Goal: Task Accomplishment & Management: Manage account settings

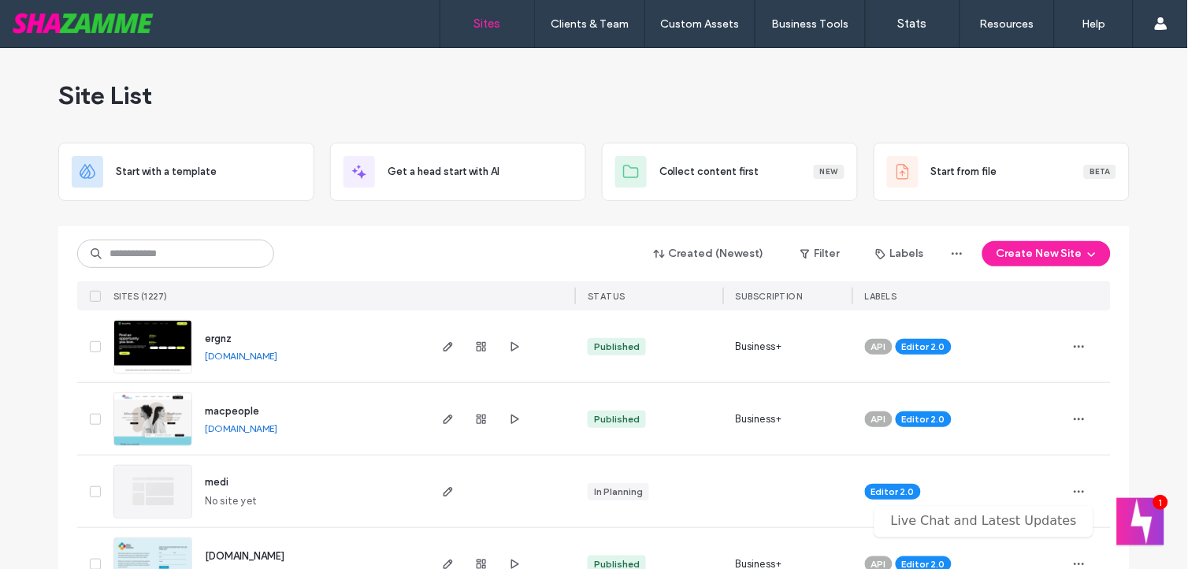
scroll to position [87, 0]
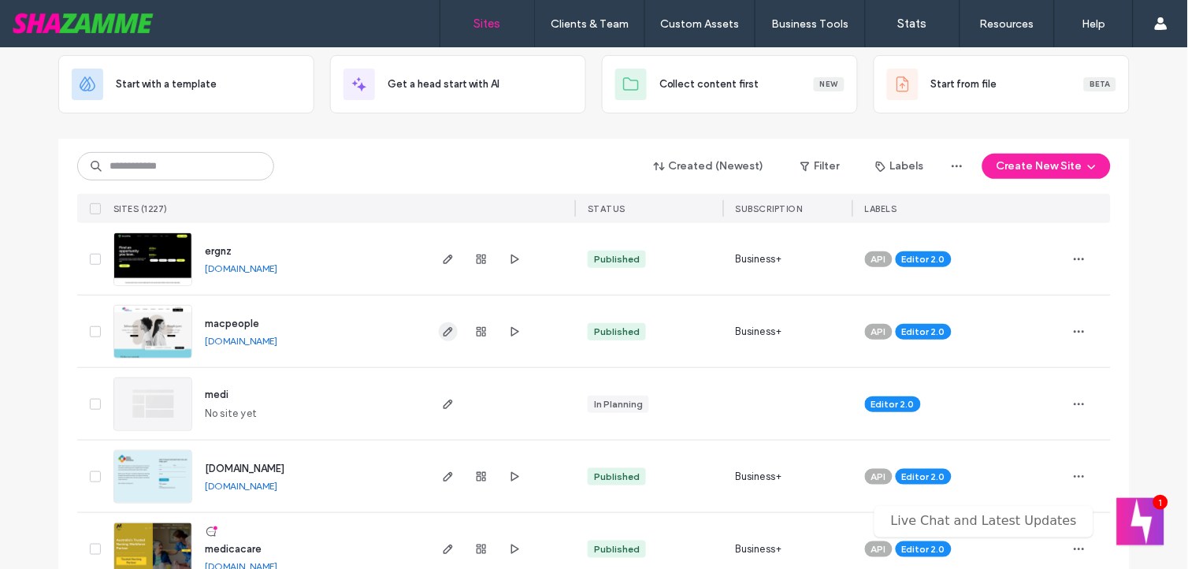
click at [439, 327] on span "button" at bounding box center [448, 331] width 19 height 19
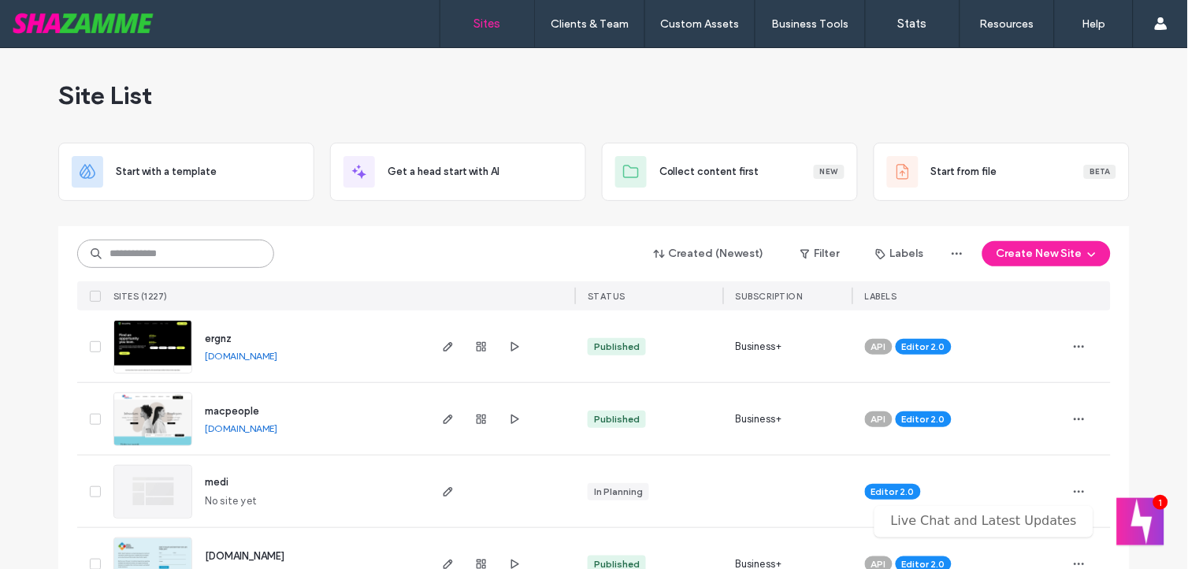
click at [210, 258] on input at bounding box center [175, 254] width 197 height 28
type input "********"
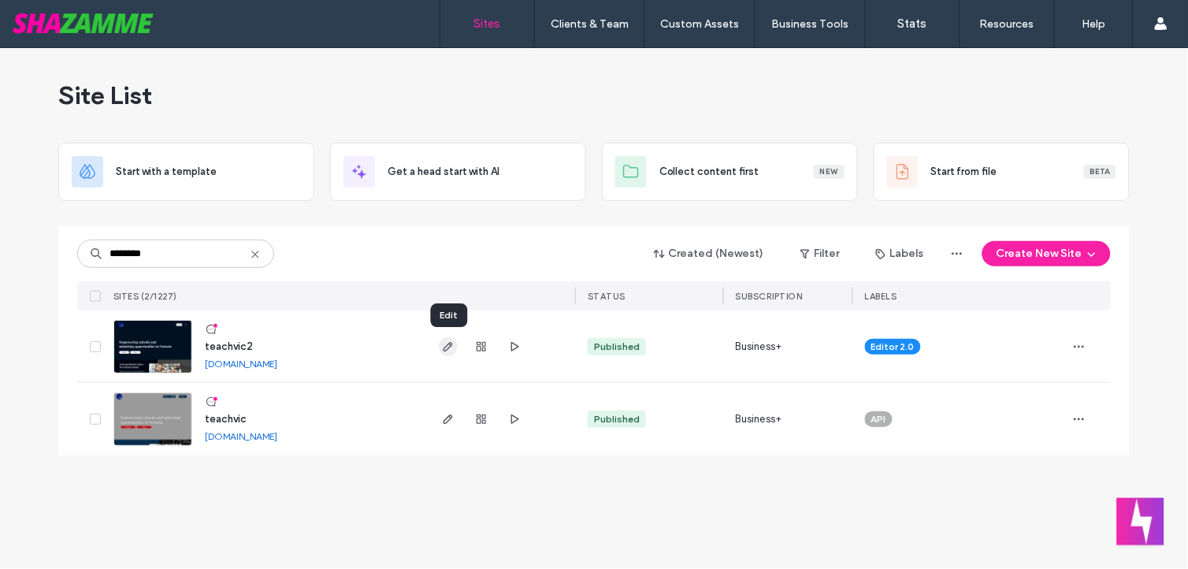
click at [451, 340] on icon "button" at bounding box center [448, 346] width 13 height 13
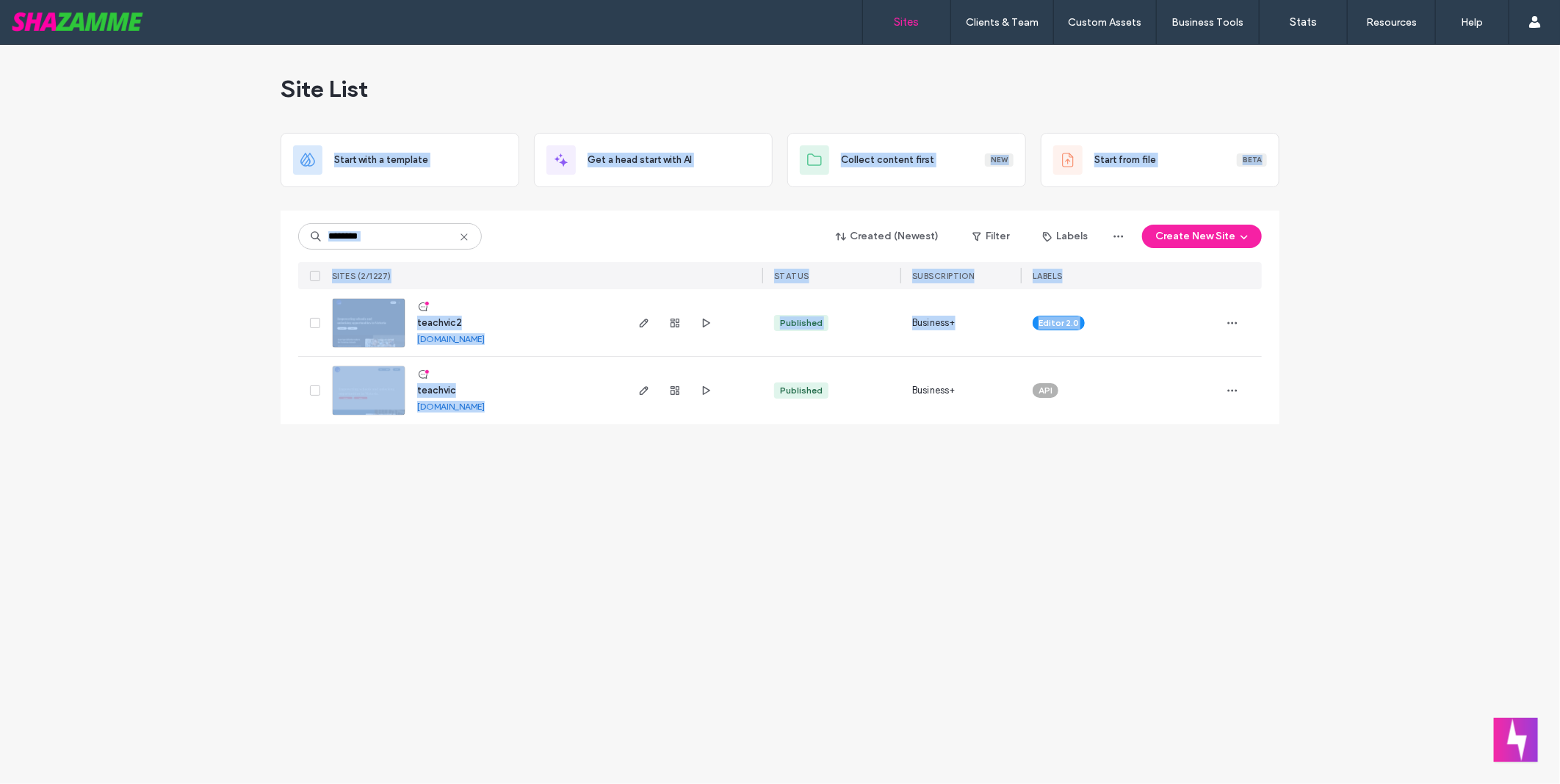
drag, startPoint x: 677, startPoint y: 590, endPoint x: 175, endPoint y: 144, distance: 671.5
click at [175, 144] on div "Site List Start with a template Get a head start with AI Collect content first …" at bounding box center [780, 414] width 1560 height 739
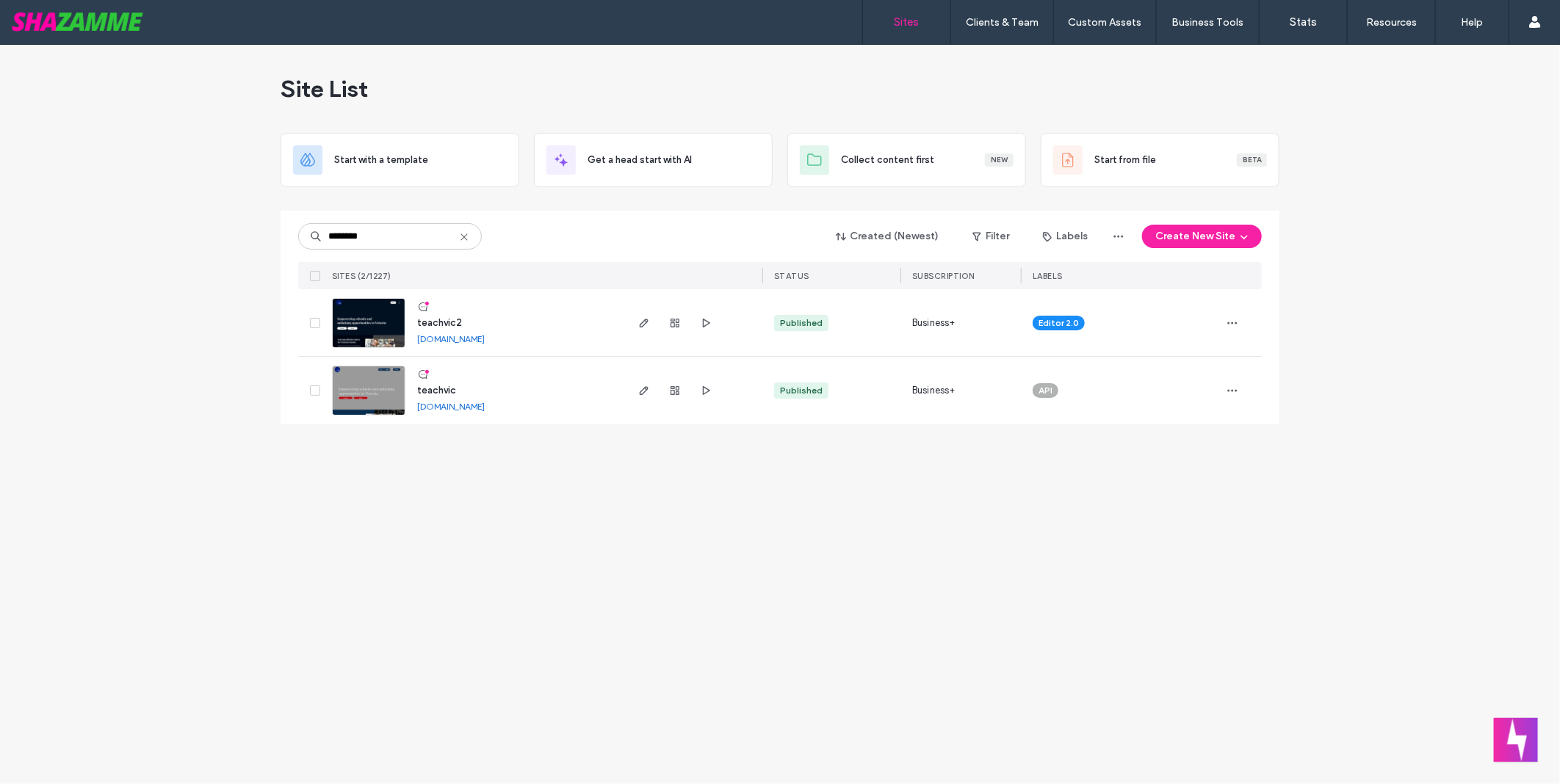
click at [175, 144] on div "Site List Start with a template Get a head start with AI Collect content first …" at bounding box center [780, 414] width 1560 height 739
click at [799, 75] on div "Site List" at bounding box center [780, 89] width 1000 height 89
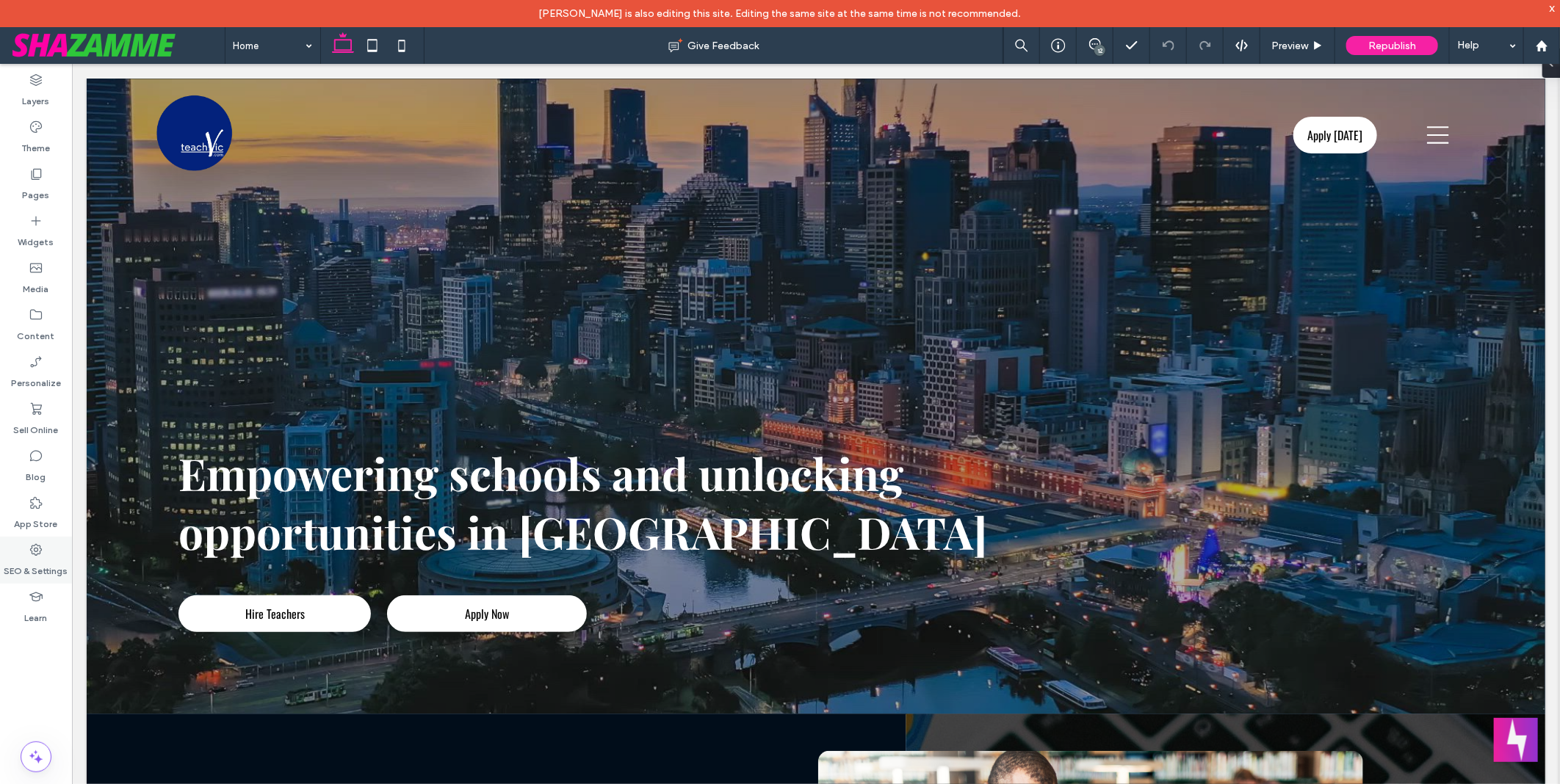
click at [49, 530] on label "SEO & Settings" at bounding box center [36, 568] width 64 height 21
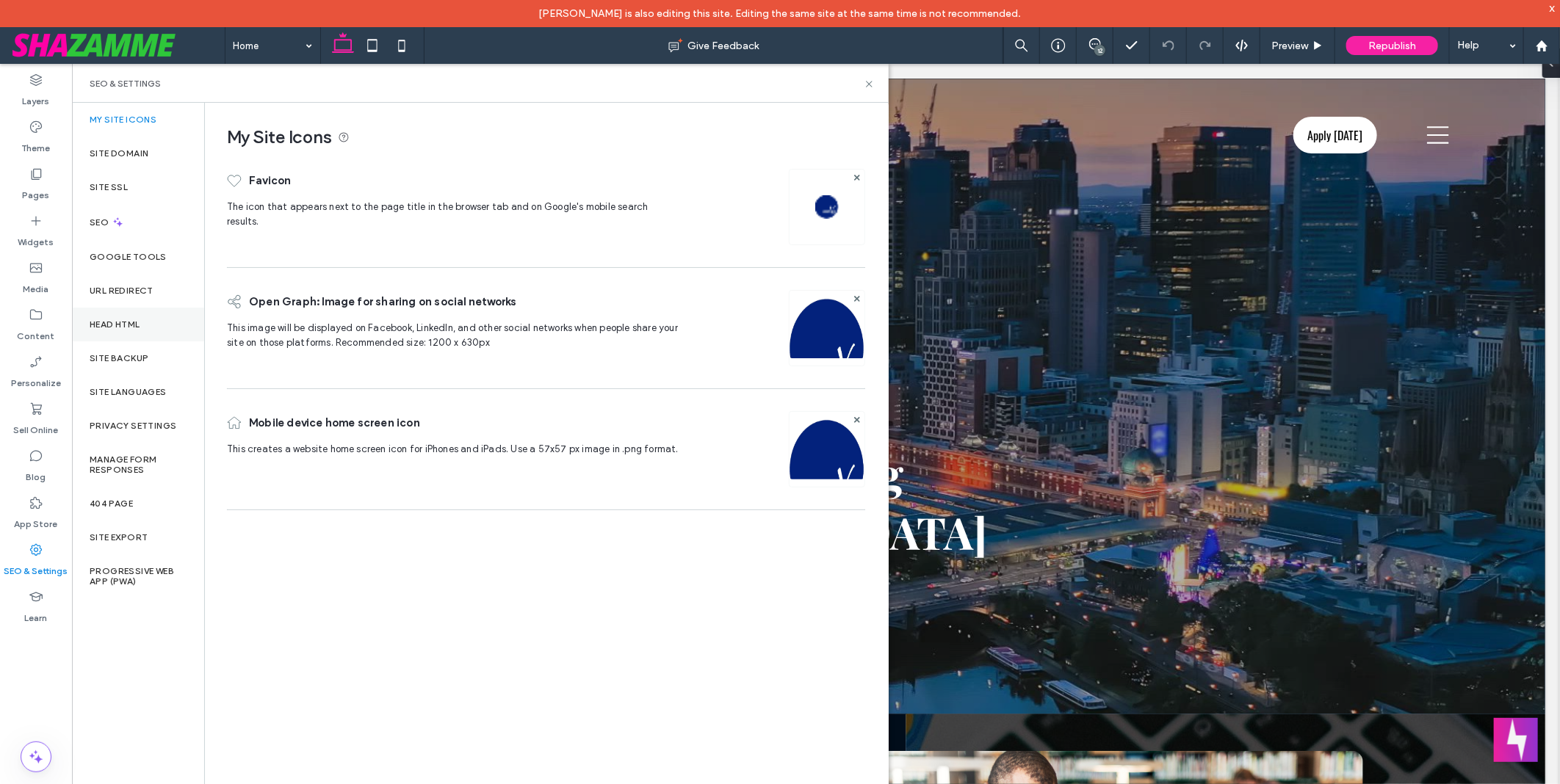
click at [149, 323] on div "Head HTML" at bounding box center [138, 324] width 132 height 34
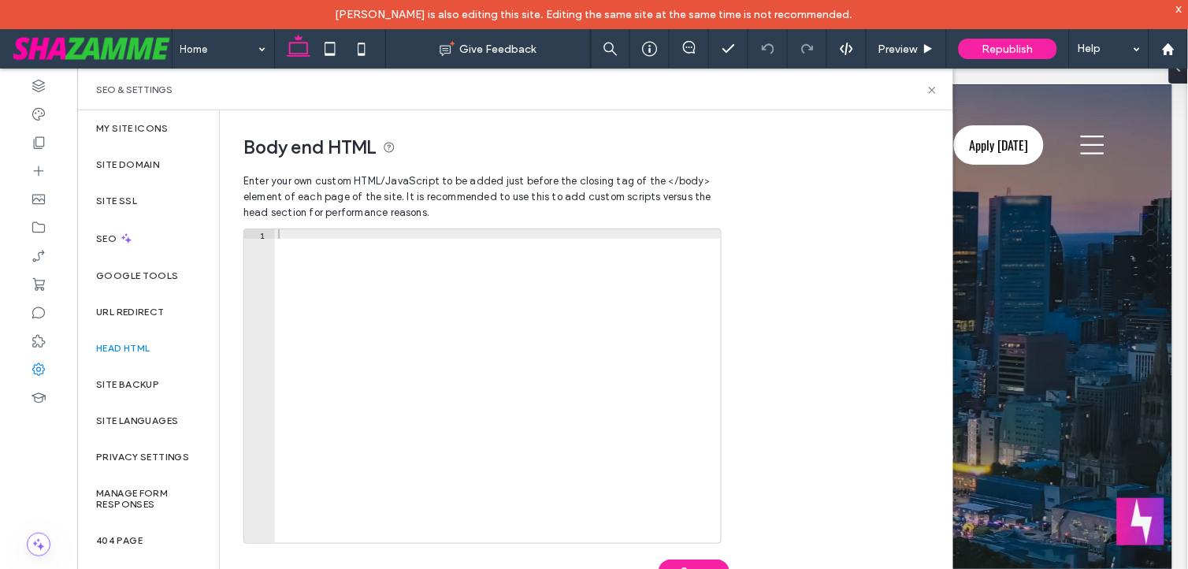
drag, startPoint x: 373, startPoint y: 284, endPoint x: 379, endPoint y: 277, distance: 9.5
click at [373, 284] on div at bounding box center [498, 388] width 446 height 319
paste textarea "*********"
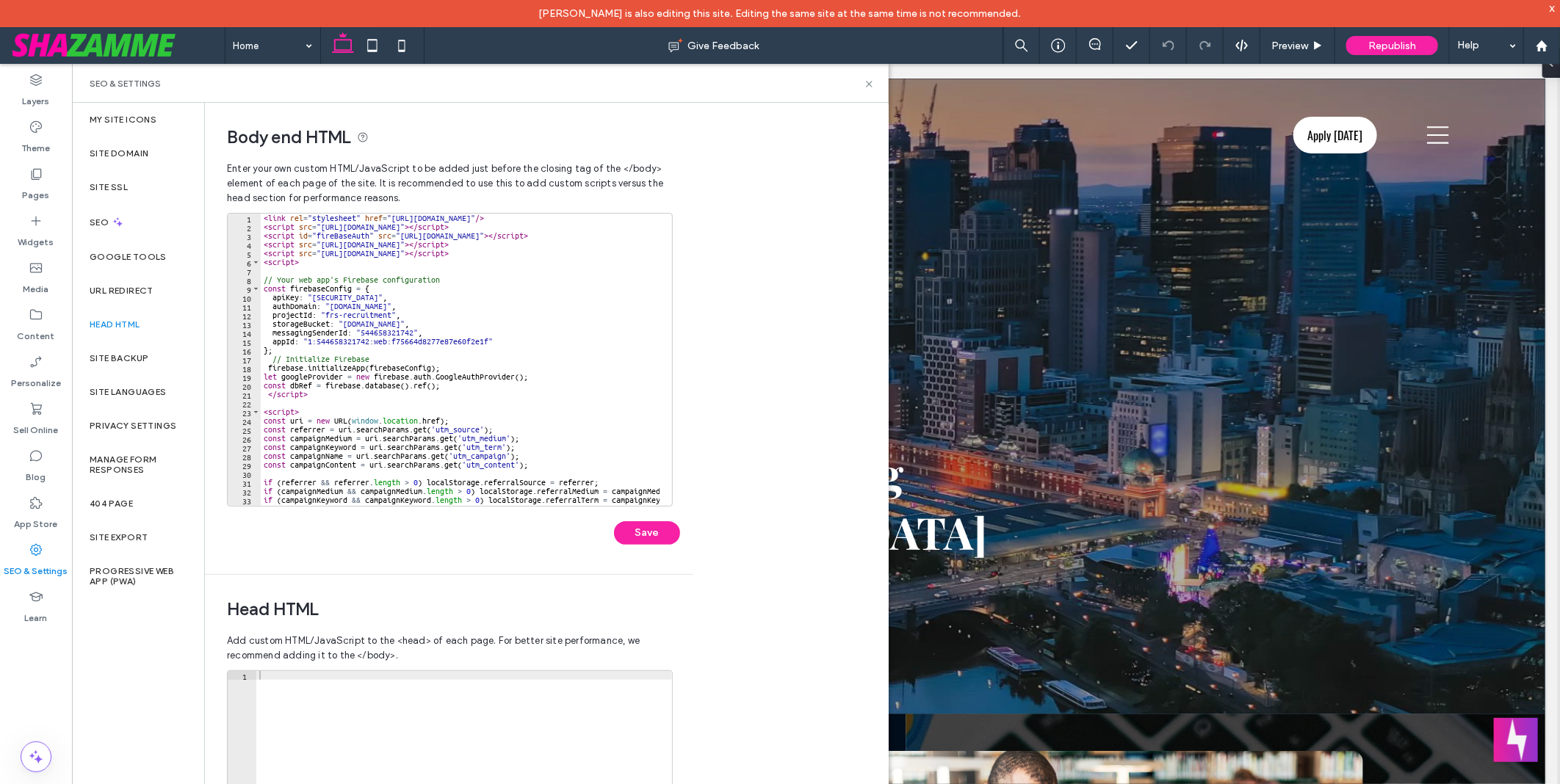
click at [434, 281] on div "< link rel = "stylesheet" href = "https://use.fontawesome.com/releases/v5.5.0/c…" at bounding box center [482, 362] width 442 height 297
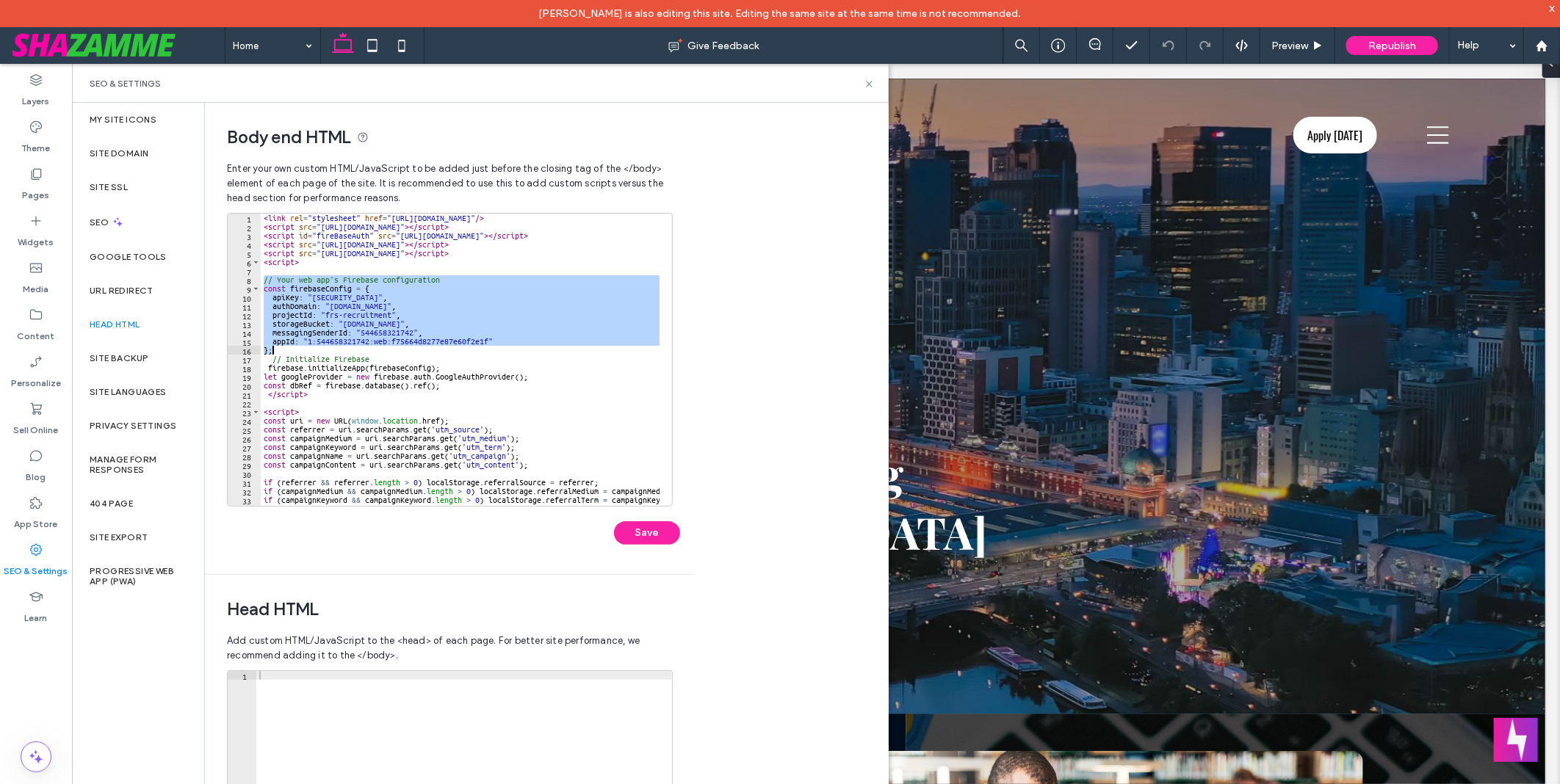
click at [414, 348] on div "< link rel = "stylesheet" href = "https://use.fontawesome.com/releases/v5.5.0/c…" at bounding box center [482, 362] width 442 height 297
paste textarea "Cursor at row 16"
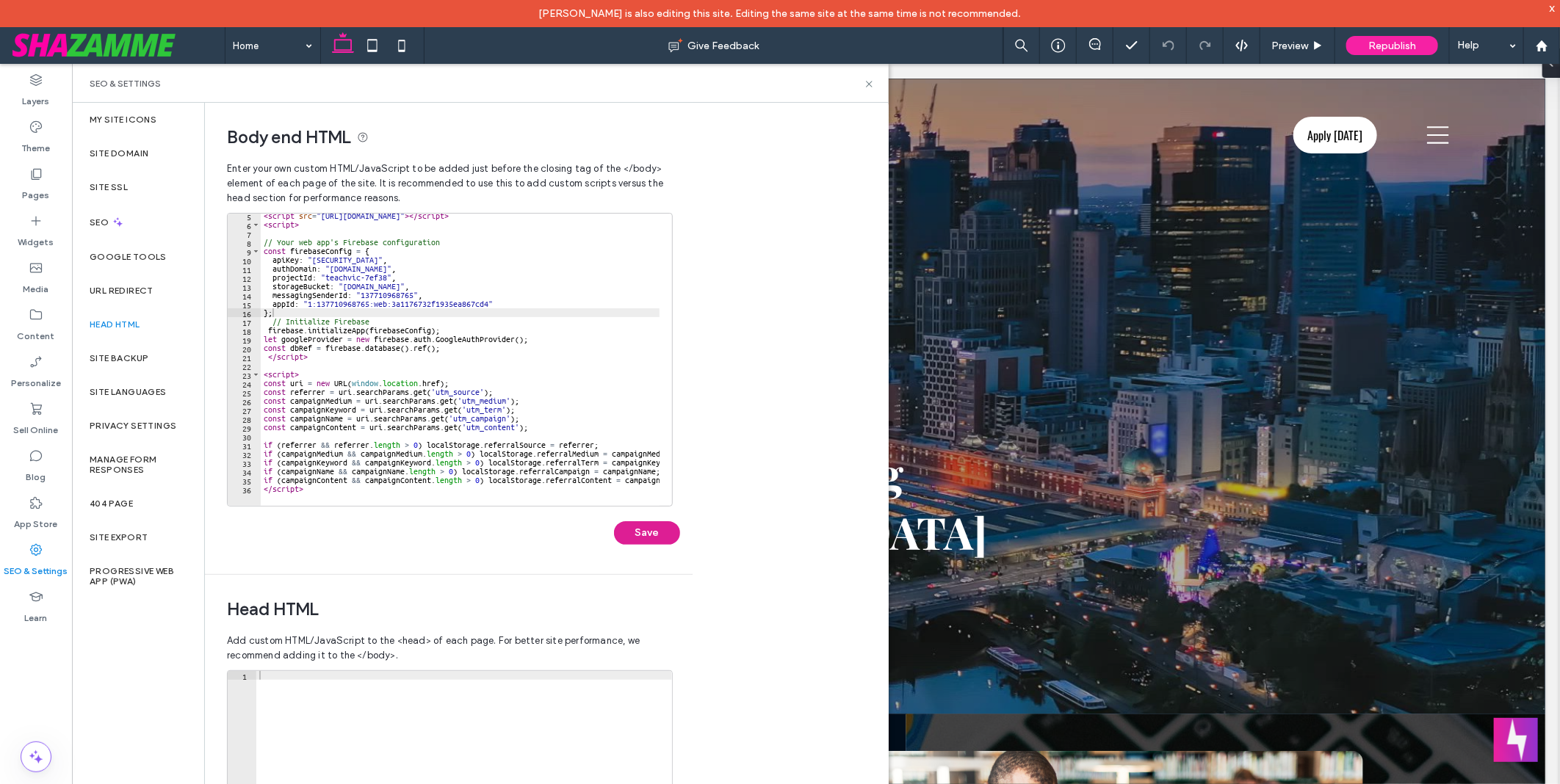
click at [661, 534] on button "Save" at bounding box center [647, 532] width 66 height 23
click at [656, 527] on button "Save" at bounding box center [647, 532] width 66 height 23
click at [645, 535] on button "Save" at bounding box center [647, 532] width 66 height 23
click at [614, 305] on div "< script src = "https://www.gstatic.com/firebasejs/8.6.1/firebase-database.js" …" at bounding box center [482, 360] width 442 height 297
click at [612, 313] on div "< script src = "https://www.gstatic.com/firebasejs/8.6.1/firebase-database.js" …" at bounding box center [482, 360] width 442 height 297
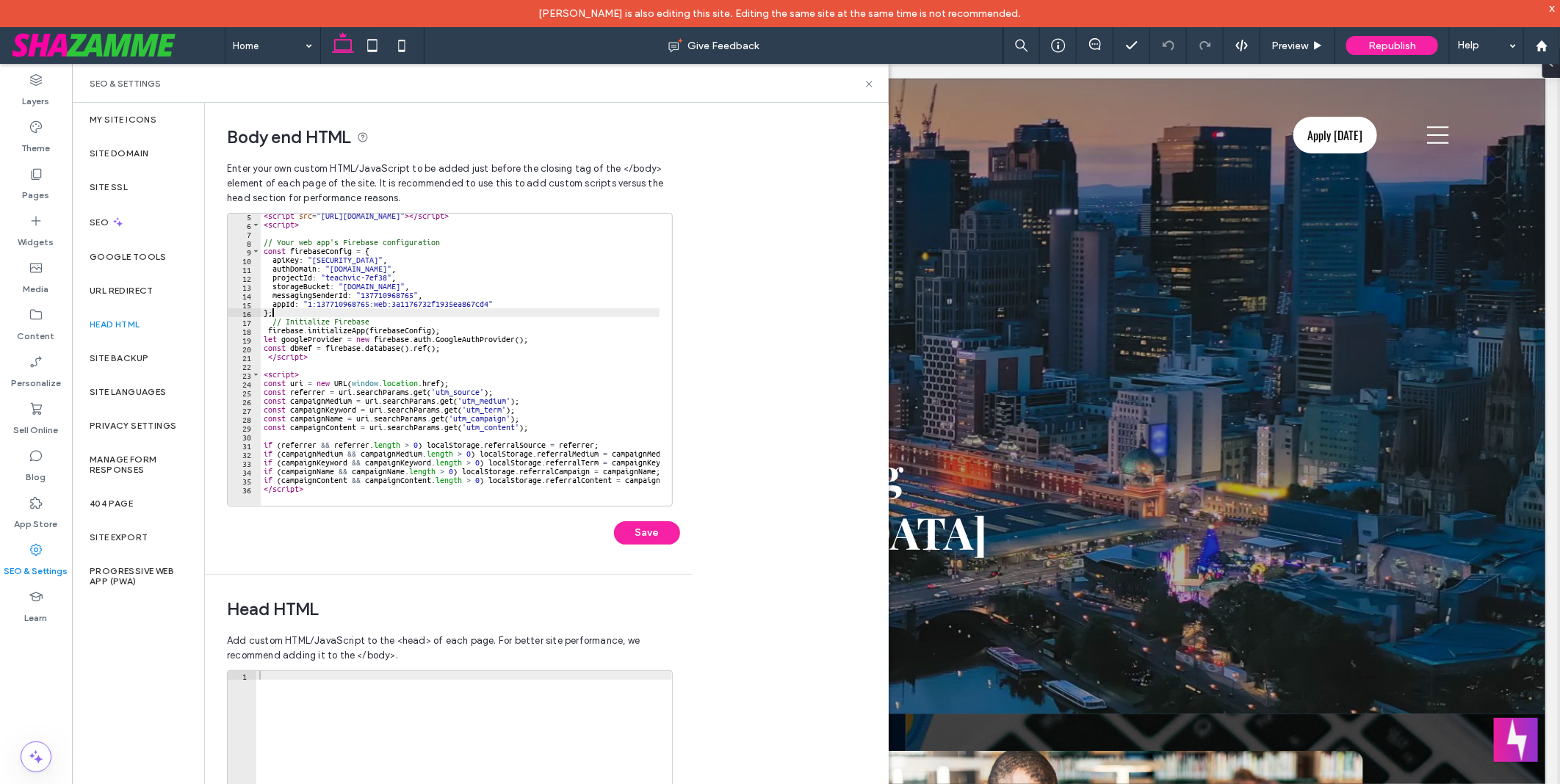
type textarea "**"
click at [654, 531] on button "Save" at bounding box center [647, 532] width 66 height 23
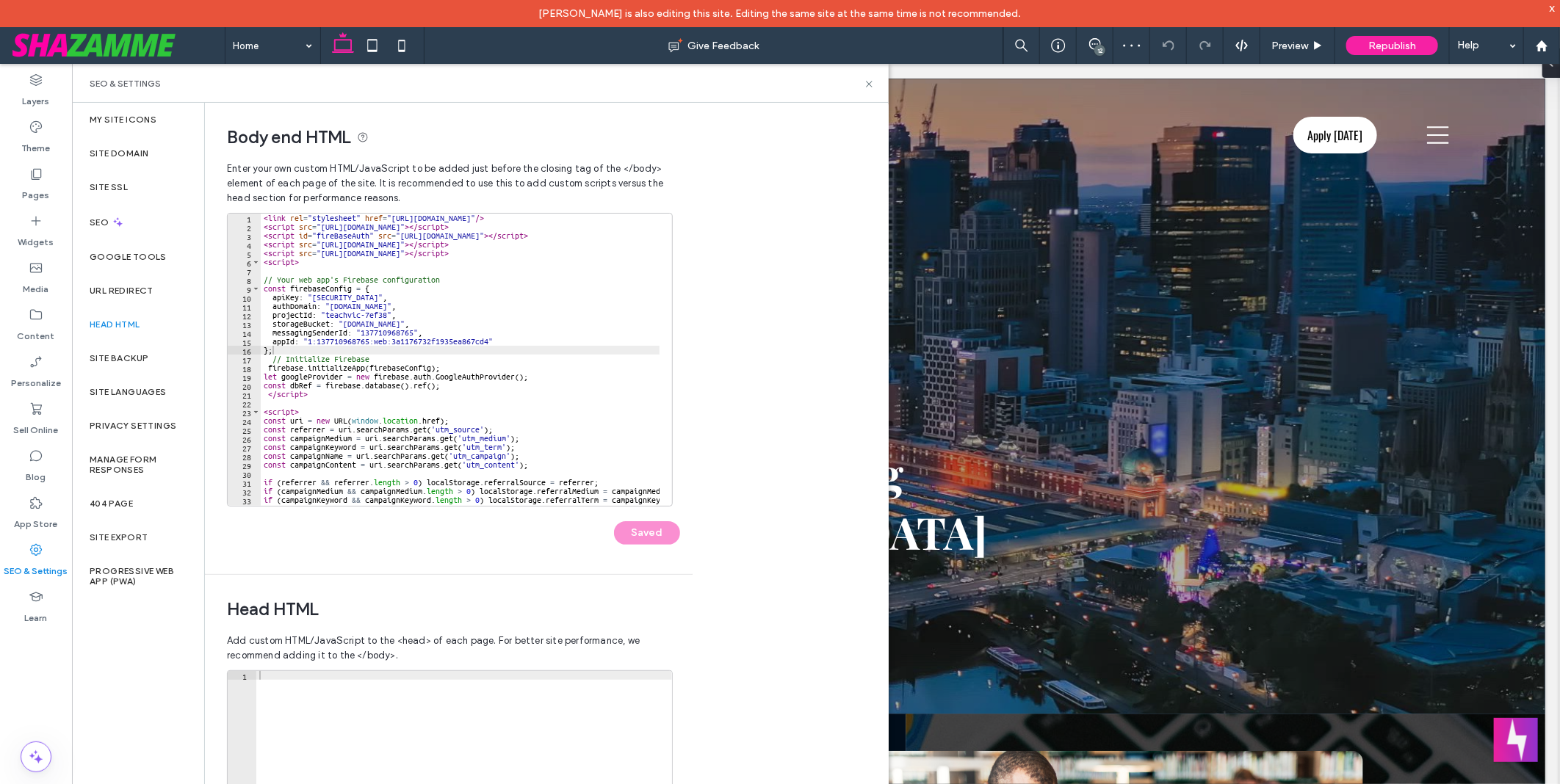
click at [633, 406] on div "< link rel = "stylesheet" href = "https://use.fontawesome.com/releases/v5.5.0/c…" at bounding box center [482, 362] width 442 height 297
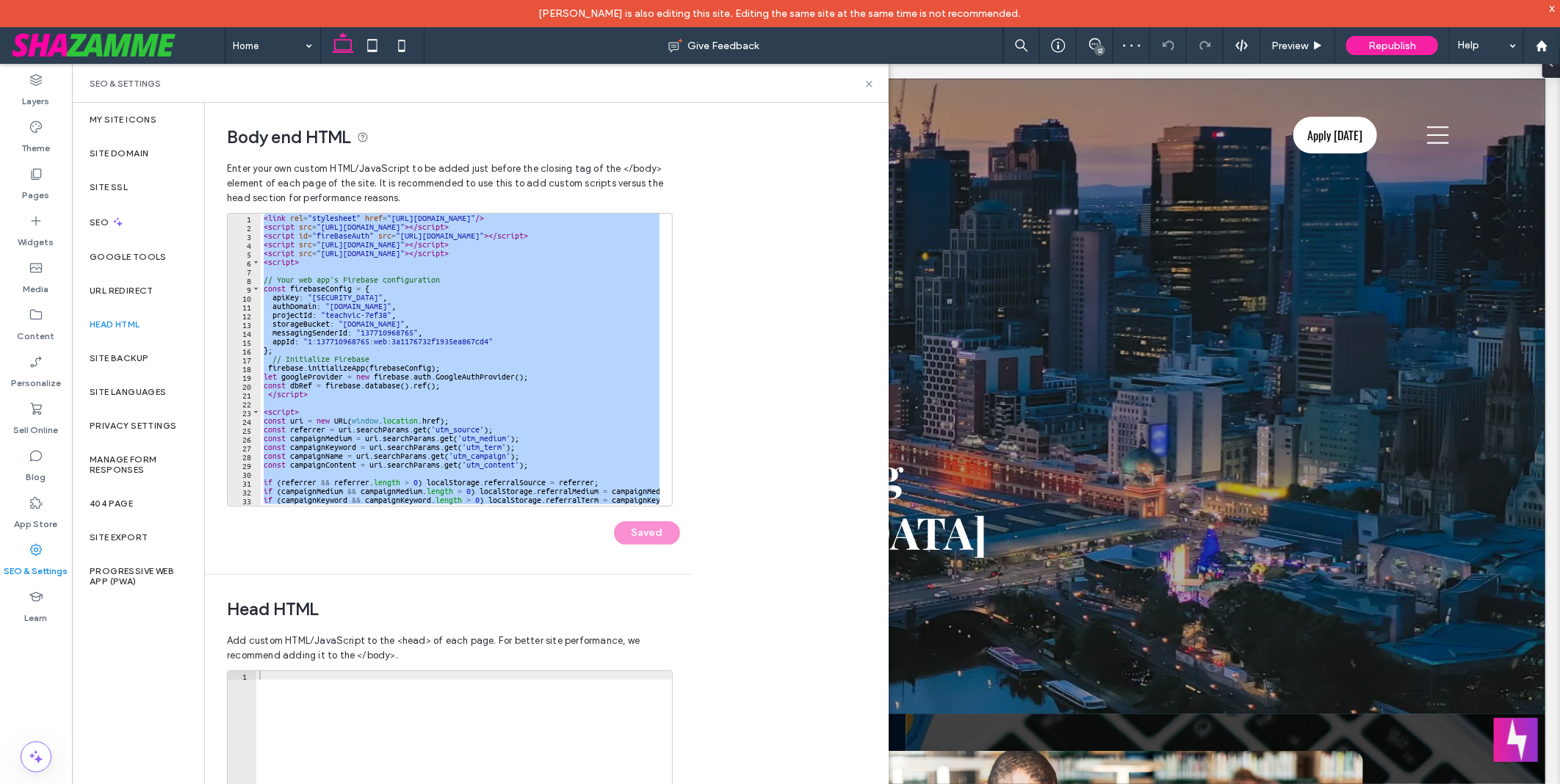
click at [760, 405] on div "**********" at bounding box center [547, 457] width 684 height 708
click at [594, 267] on div "< link rel = "stylesheet" href = "https://use.fontawesome.com/releases/v5.5.0/c…" at bounding box center [461, 360] width 399 height 293
type textarea "********"
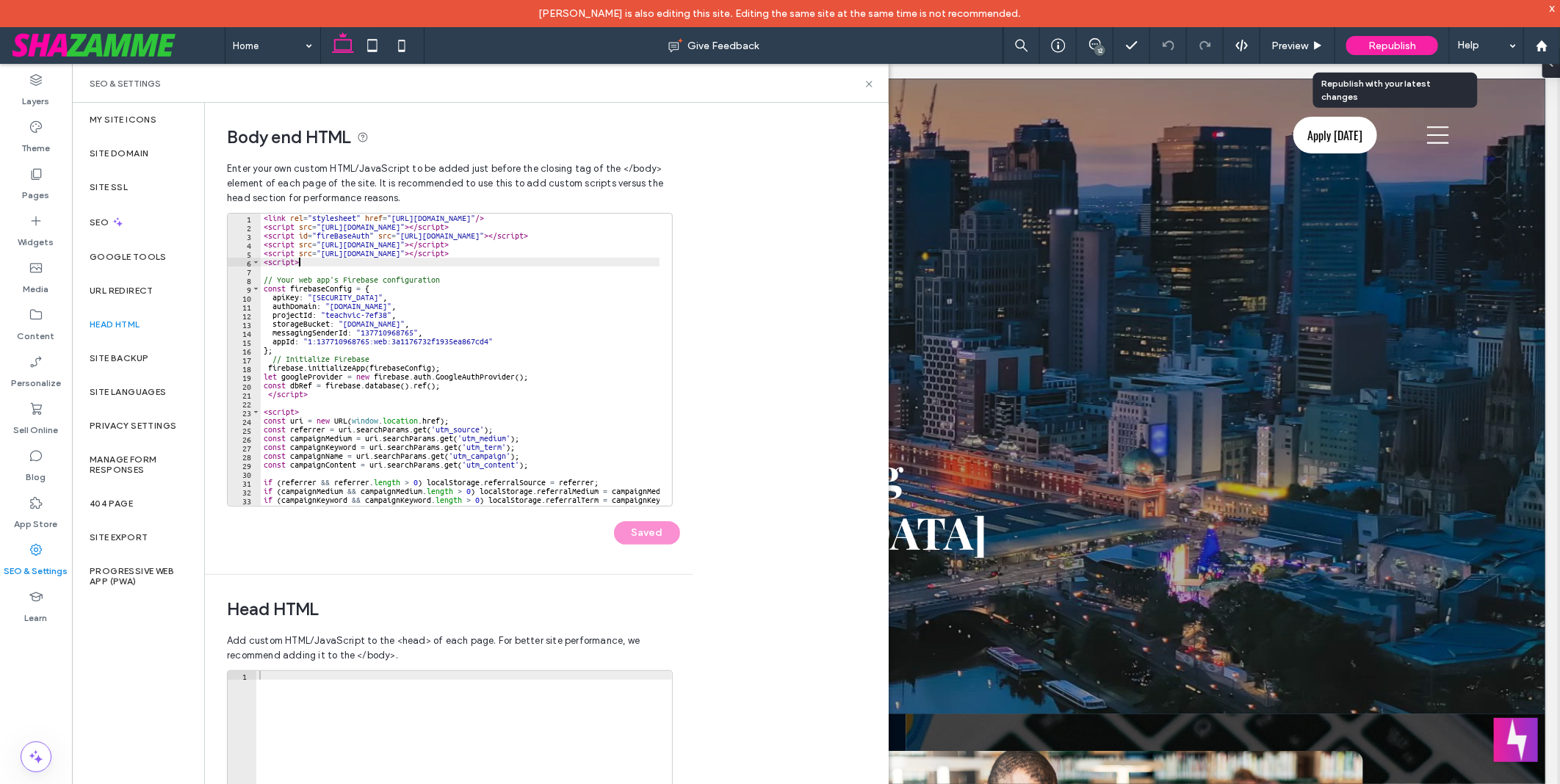
click at [1420, 40] on div "Republish" at bounding box center [1392, 46] width 91 height 19
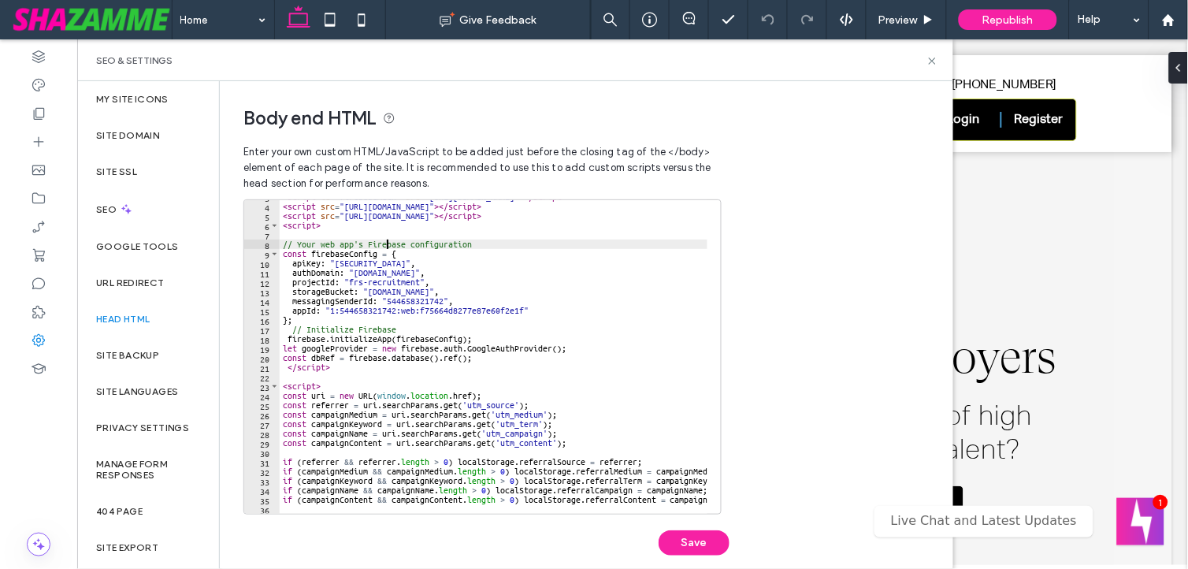
click at [387, 243] on div "< script id = "fireBaseAuth" src = "[URL][DOMAIN_NAME]" > </ script > < script …" at bounding box center [517, 351] width 474 height 319
click at [387, 243] on div "< script id = "fireBaseAuth" src = "https://www.gstatic.com/firebasejs/8.6.1/fi…" at bounding box center [517, 351] width 474 height 319
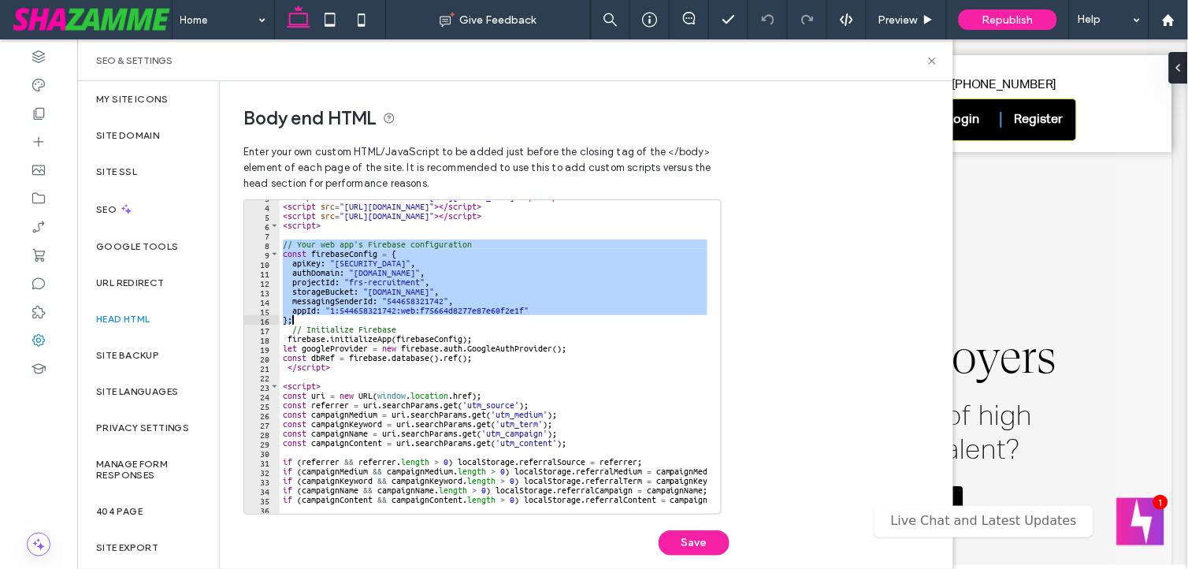
click at [342, 319] on div "< script id = "fireBaseAuth" src = "https://www.gstatic.com/firebasejs/8.6.1/fi…" at bounding box center [517, 351] width 474 height 319
paste textarea "Cursor at row 16"
type textarea "**"
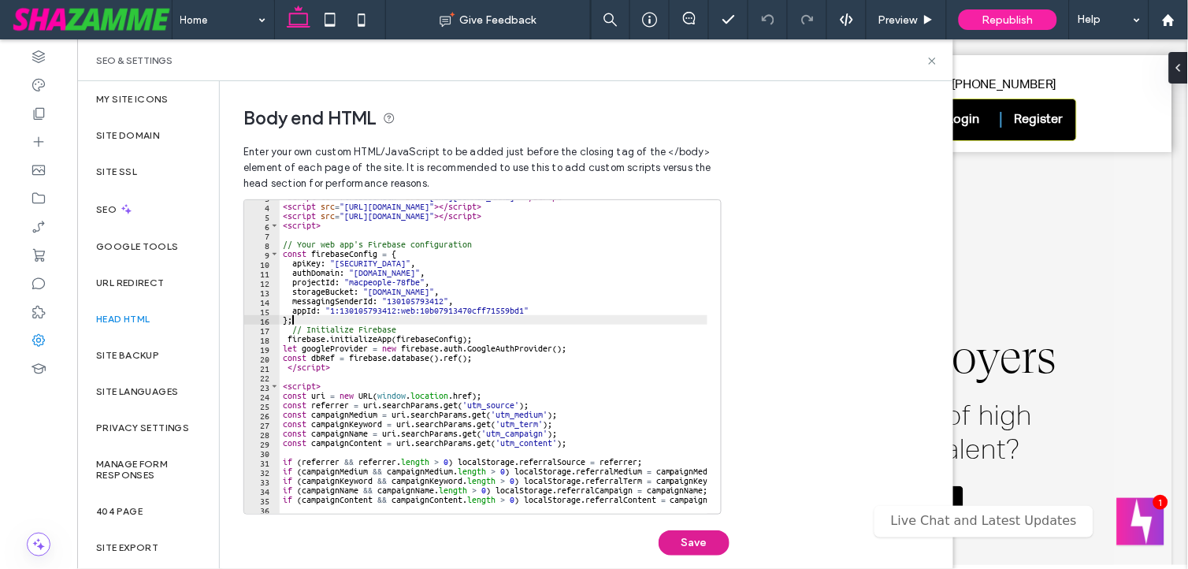
drag, startPoint x: 694, startPoint y: 531, endPoint x: 703, endPoint y: 530, distance: 8.7
click at [694, 532] on button "Save" at bounding box center [694, 542] width 71 height 25
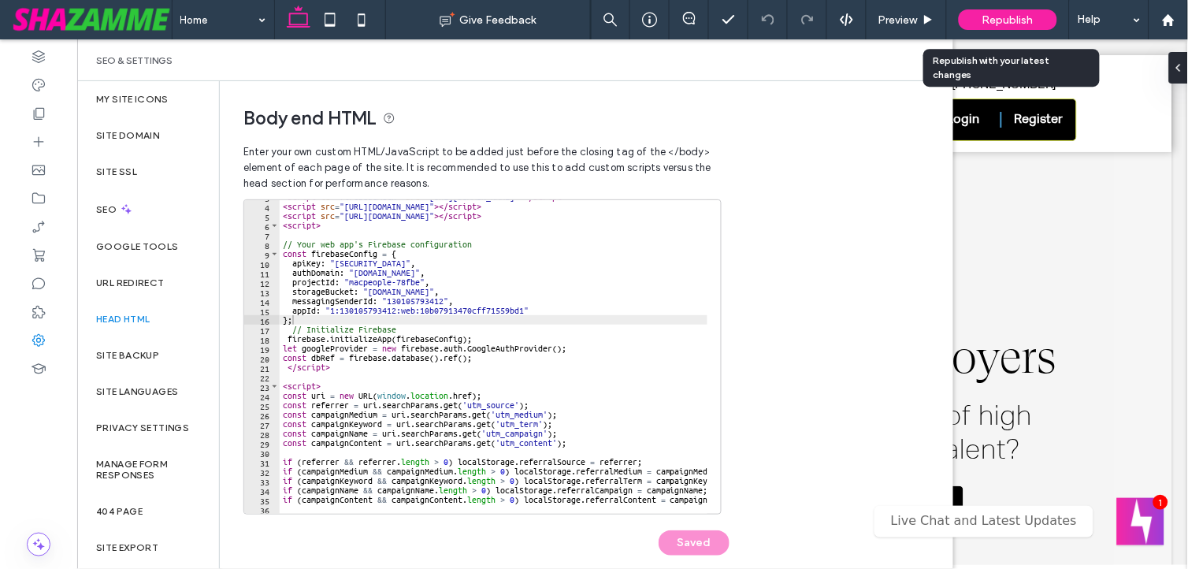
click at [1011, 22] on span "Republish" at bounding box center [1007, 19] width 51 height 13
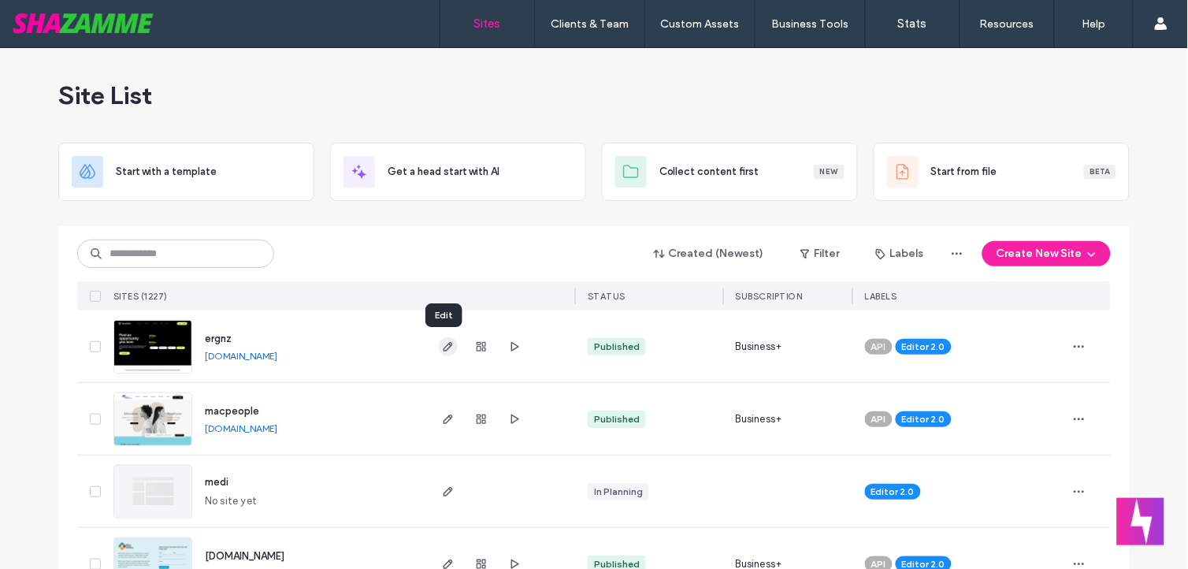
click at [448, 351] on icon "button" at bounding box center [448, 346] width 13 height 13
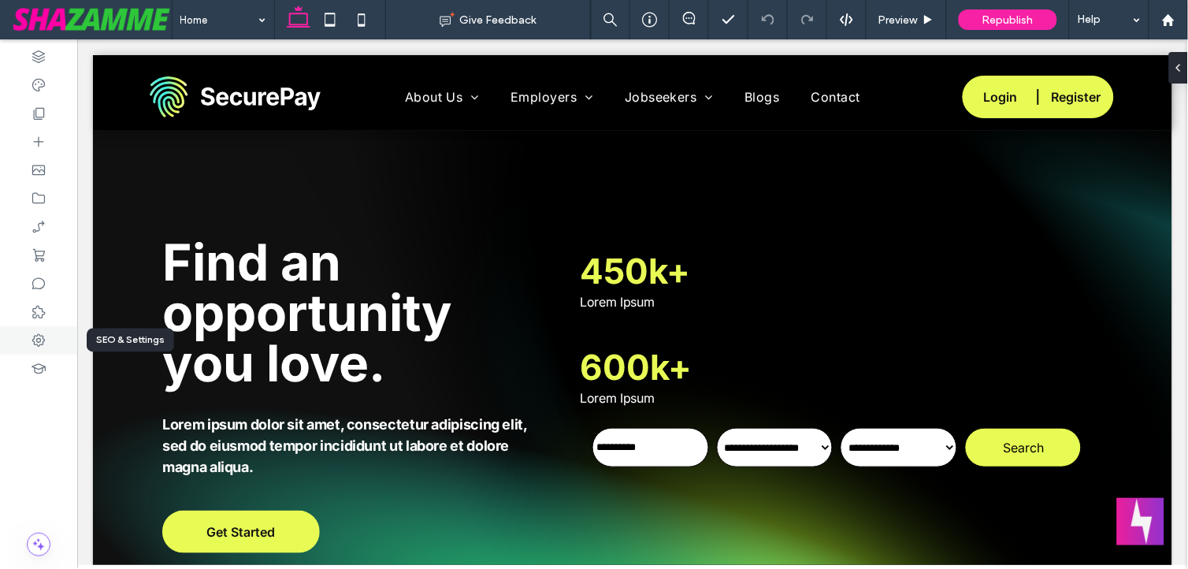
click at [50, 340] on div at bounding box center [38, 340] width 77 height 28
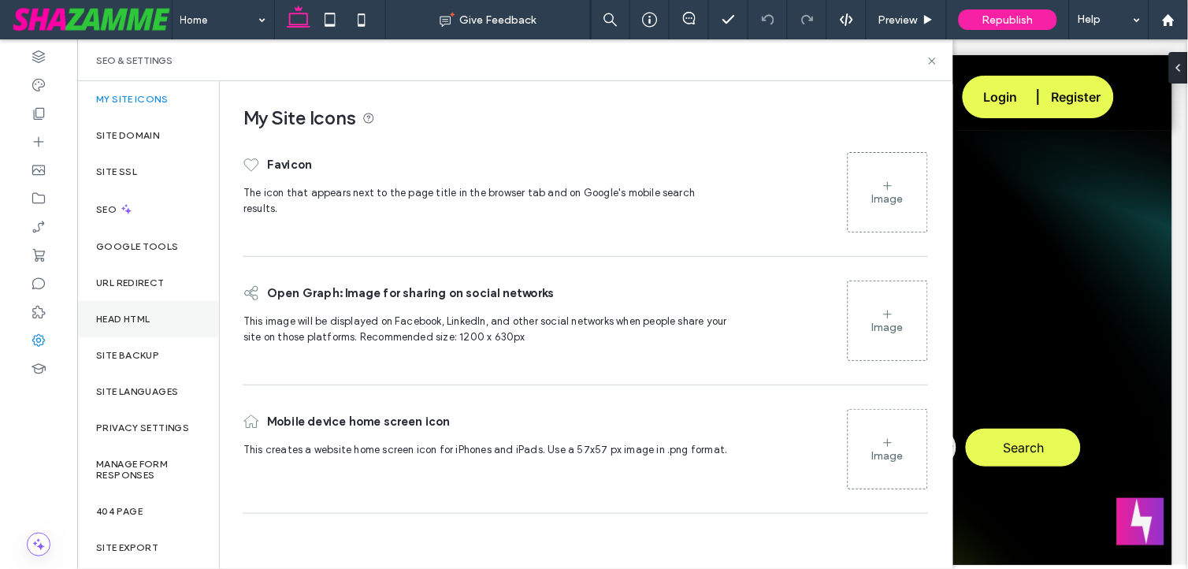
click at [148, 321] on label "Head HTML" at bounding box center [123, 319] width 54 height 11
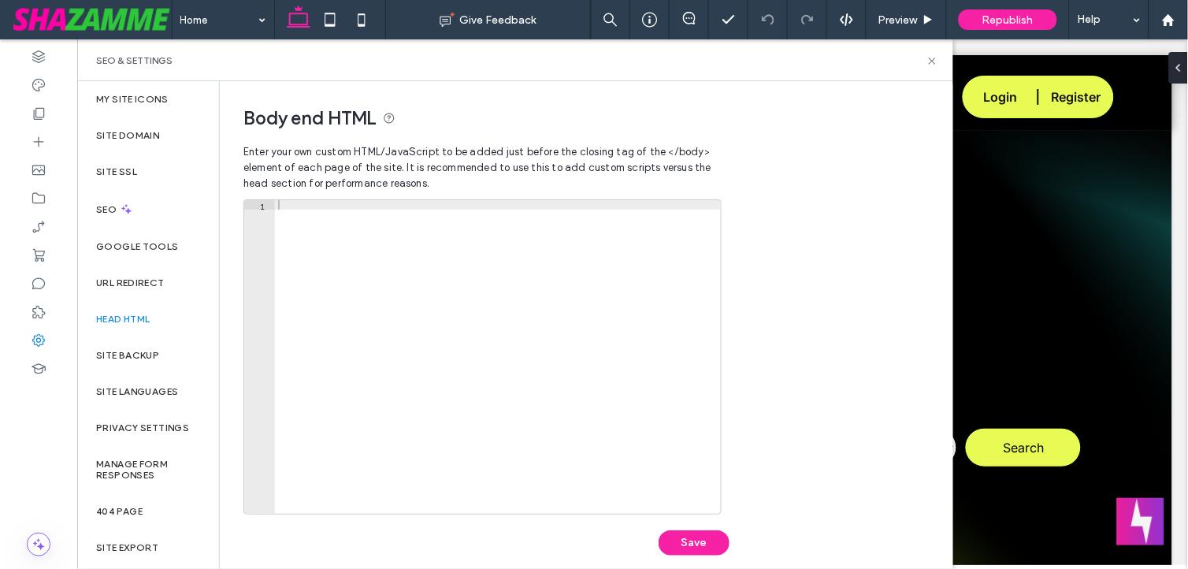
click at [530, 273] on div at bounding box center [498, 366] width 446 height 332
paste textarea "*********"
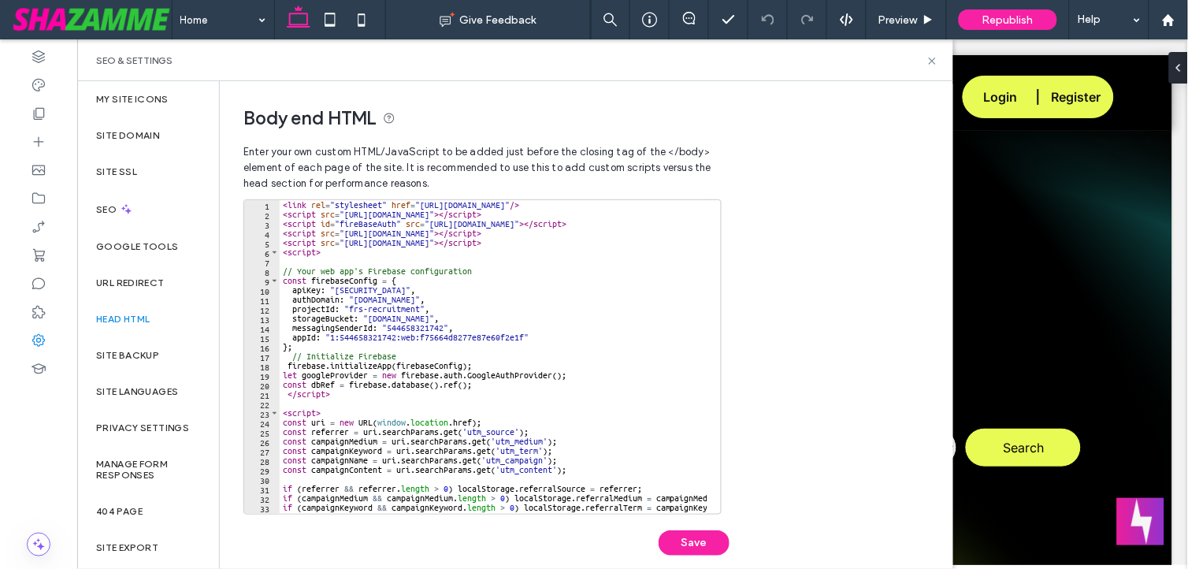
click at [444, 269] on div "< link rel = "stylesheet" href = "https://use.fontawesome.com/releases/v5.5.0/c…" at bounding box center [517, 359] width 474 height 319
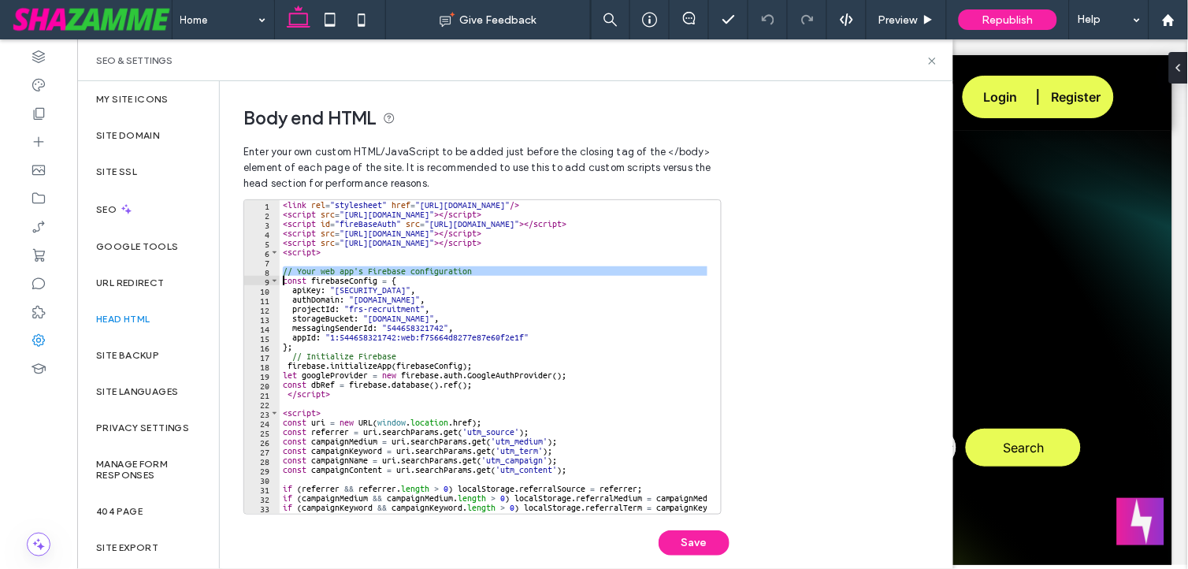
click at [444, 269] on div "< link rel = "stylesheet" href = "https://use.fontawesome.com/releases/v5.5.0/c…" at bounding box center [517, 359] width 474 height 319
click at [414, 325] on div "< link rel = "stylesheet" href = "https://use.fontawesome.com/releases/v5.5.0/c…" at bounding box center [517, 359] width 474 height 319
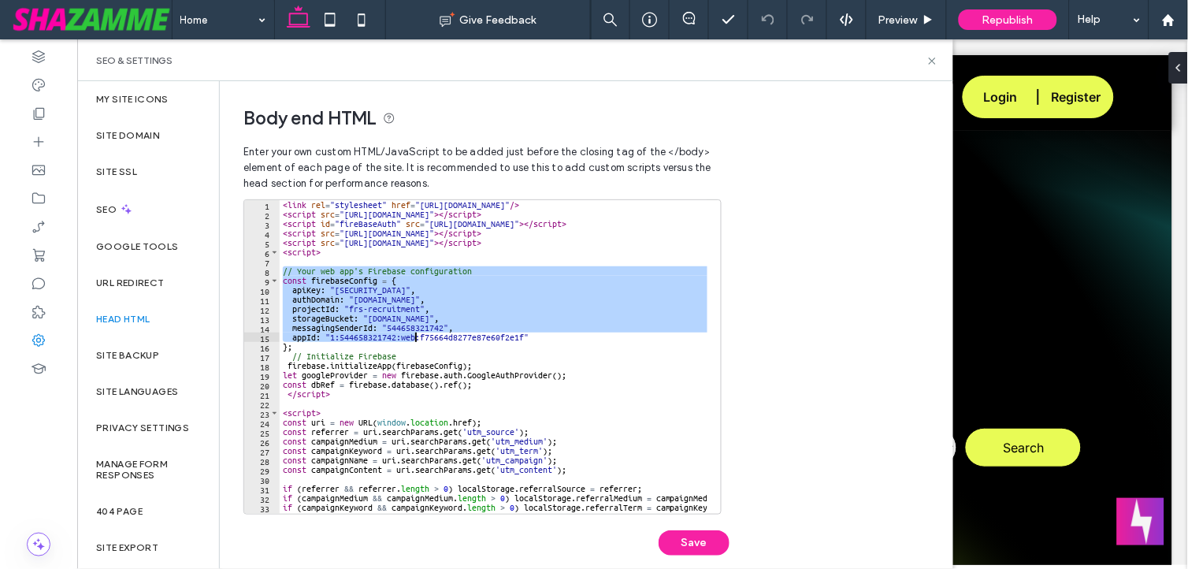
click at [415, 340] on div "< link rel = "stylesheet" href = "https://use.fontawesome.com/releases/v5.5.0/c…" at bounding box center [517, 359] width 474 height 319
click at [422, 345] on div "< link rel = "stylesheet" href = "https://use.fontawesome.com/releases/v5.5.0/c…" at bounding box center [517, 359] width 474 height 319
paste textarea "Cursor at row 16"
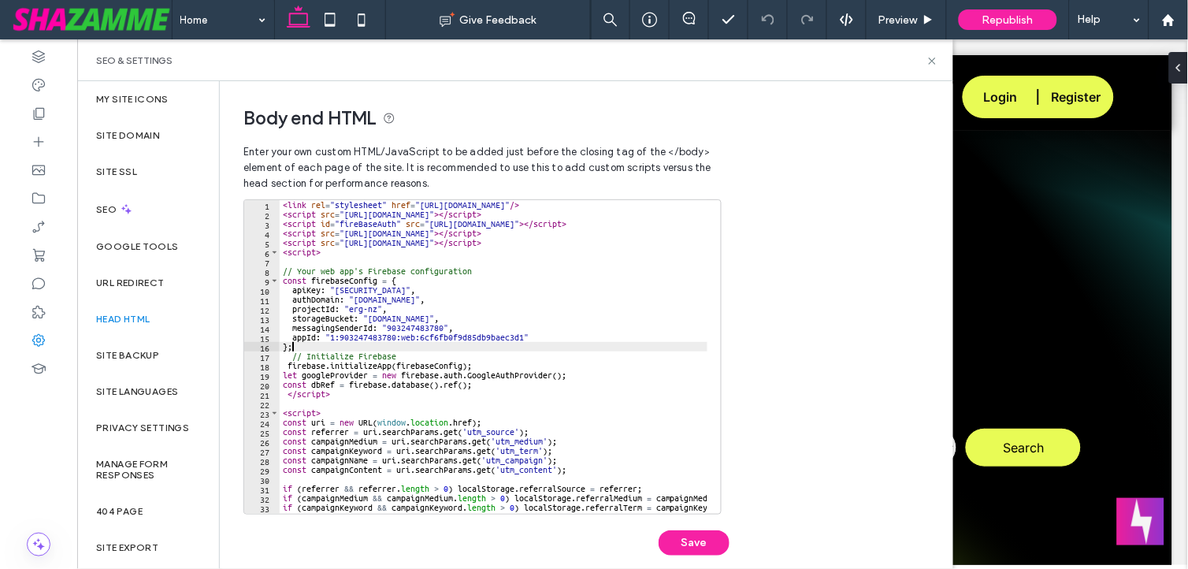
type textarea "**"
click at [705, 539] on button "Save" at bounding box center [694, 542] width 71 height 25
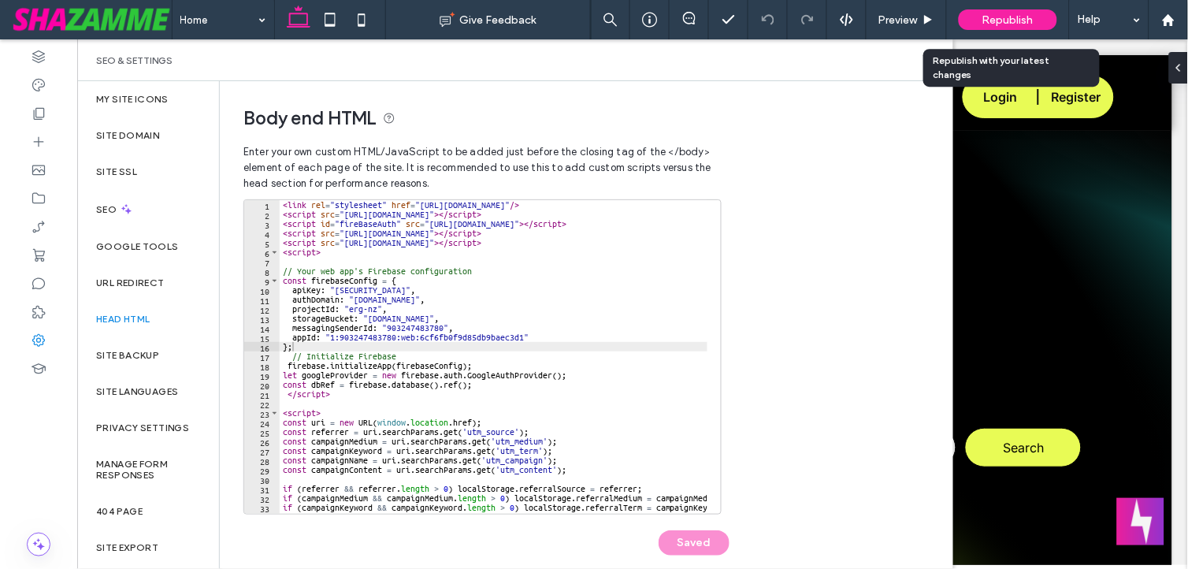
click at [985, 24] on span "Republish" at bounding box center [1007, 19] width 51 height 13
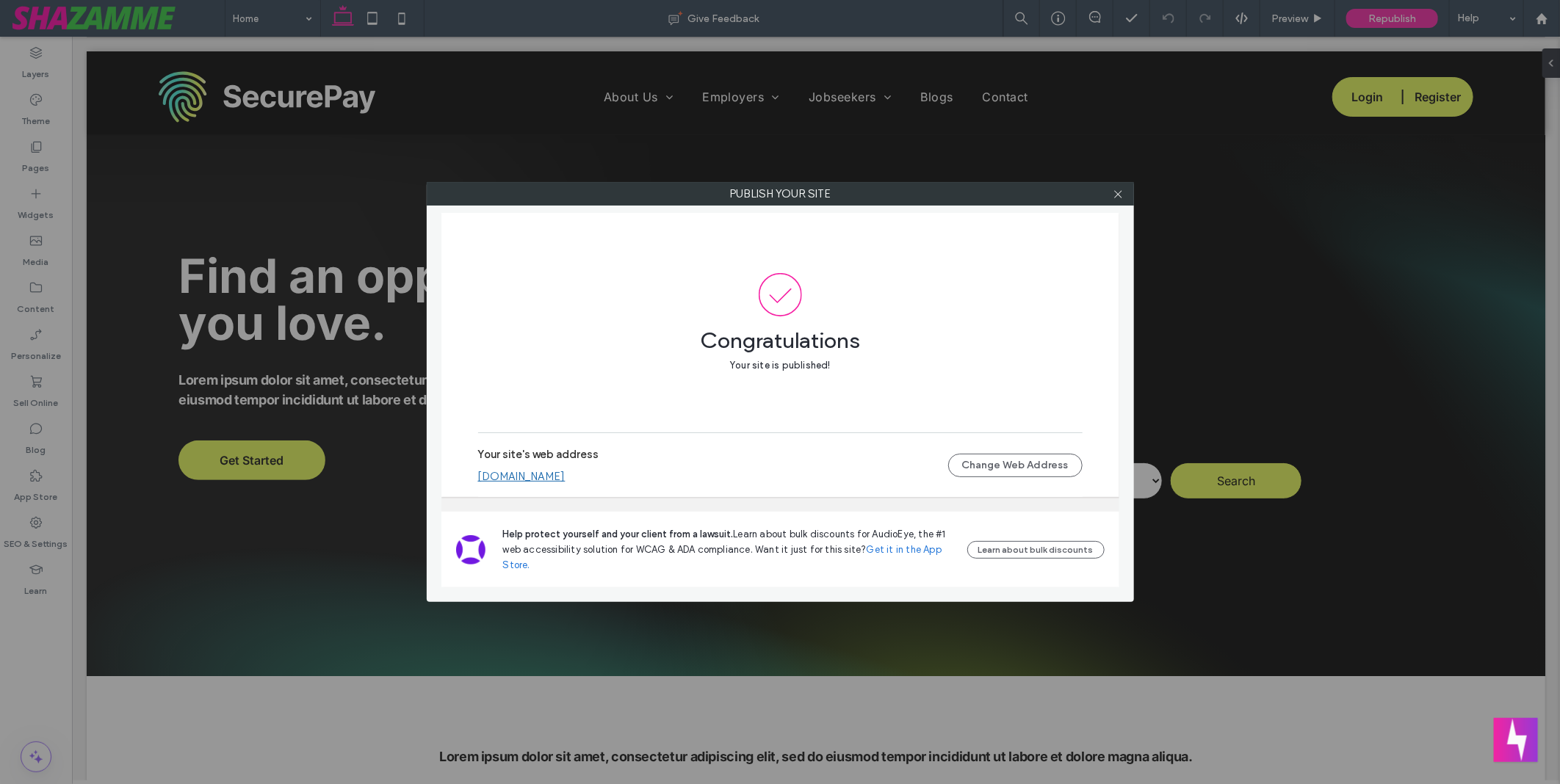
click at [539, 466] on label "Your site's web address" at bounding box center [539, 460] width 121 height 22
click at [545, 479] on link "[DOMAIN_NAME]" at bounding box center [522, 476] width 88 height 13
click at [566, 478] on link "[DOMAIN_NAME]" at bounding box center [522, 476] width 88 height 13
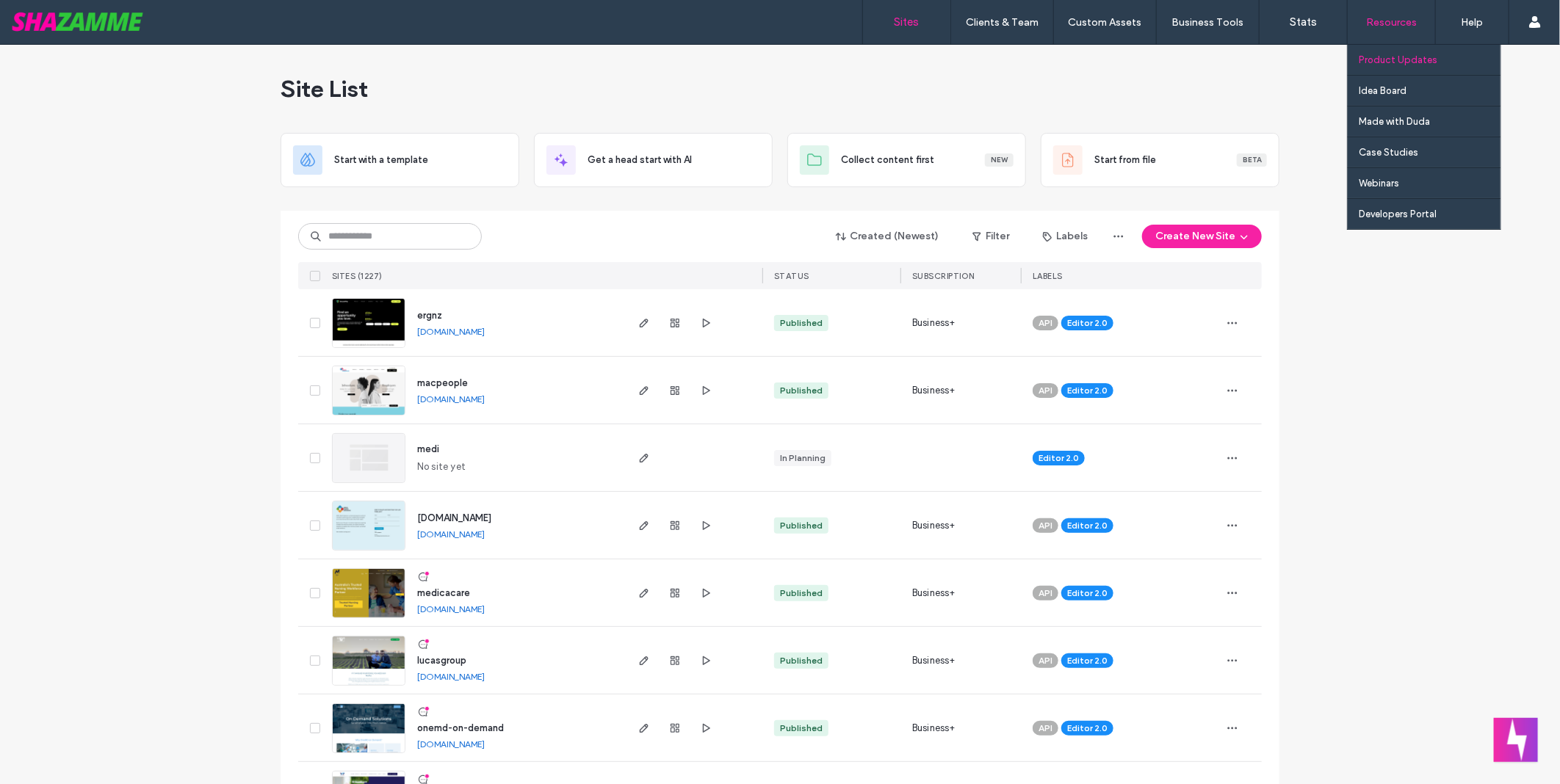
click at [1010, 63] on label "Product Updates" at bounding box center [1399, 60] width 78 height 11
click at [1010, 94] on label "Idea Board" at bounding box center [1383, 90] width 48 height 11
